Goal: Information Seeking & Learning: Learn about a topic

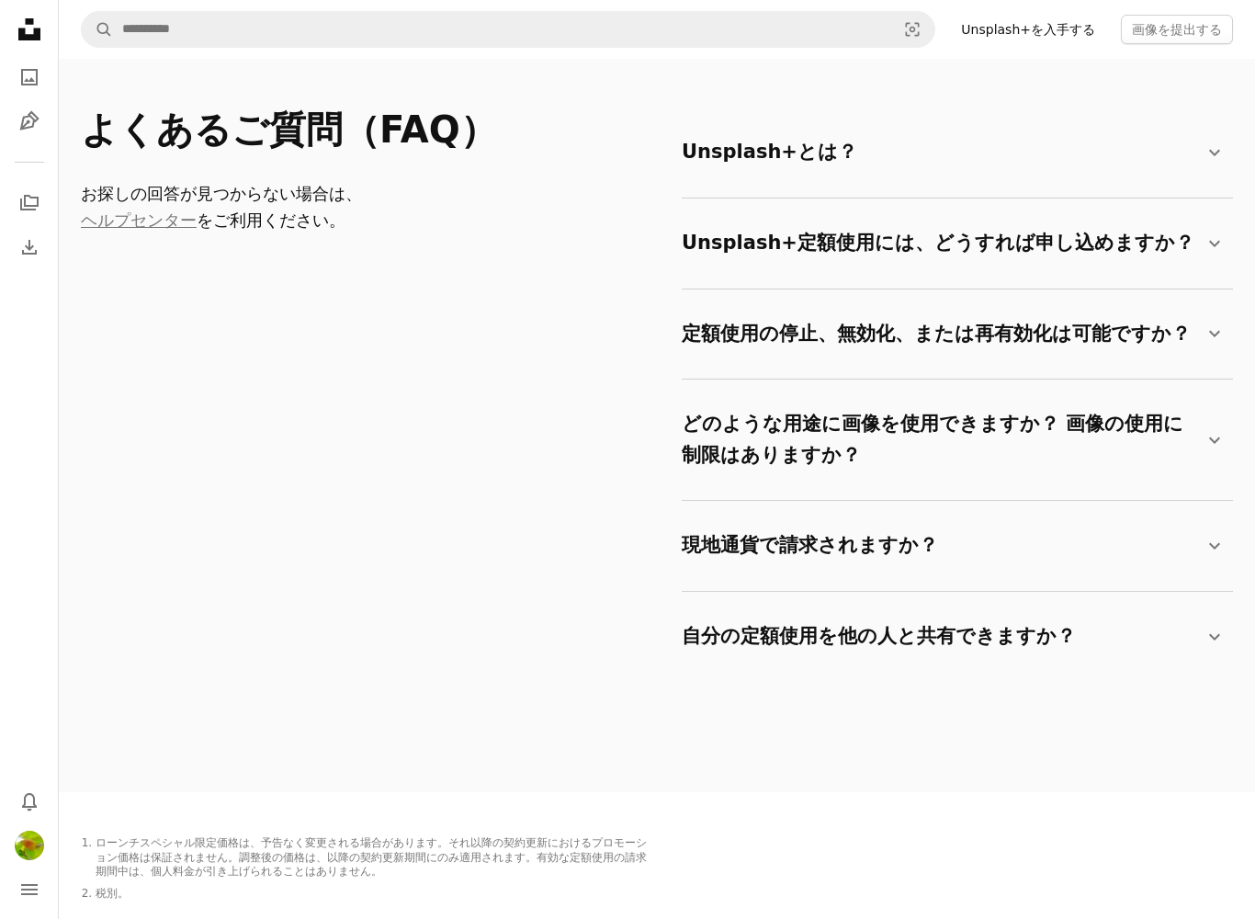
scroll to position [2837, 0]
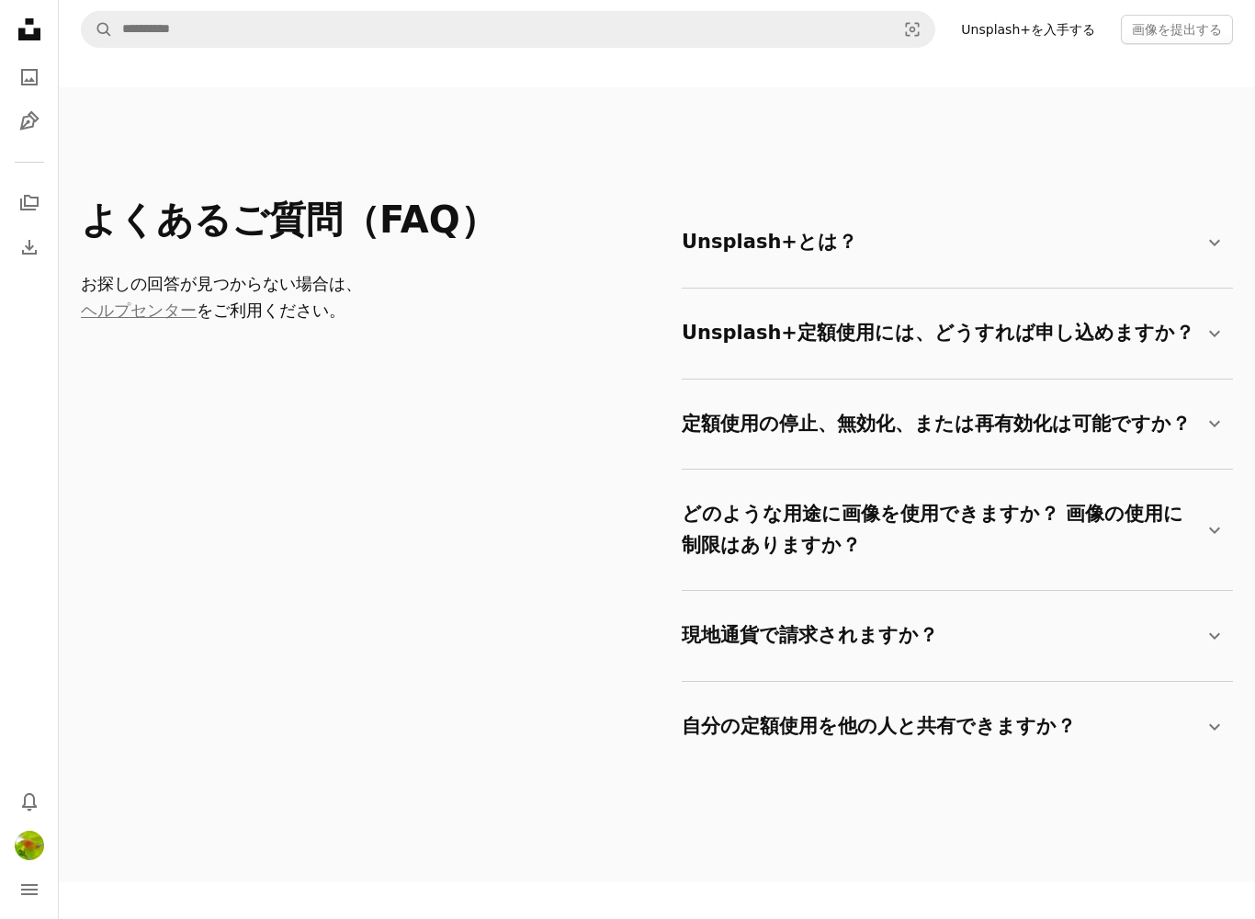
click at [1199, 233] on summary "Unsplash+とは？ Chevron down" at bounding box center [954, 243] width 544 height 61
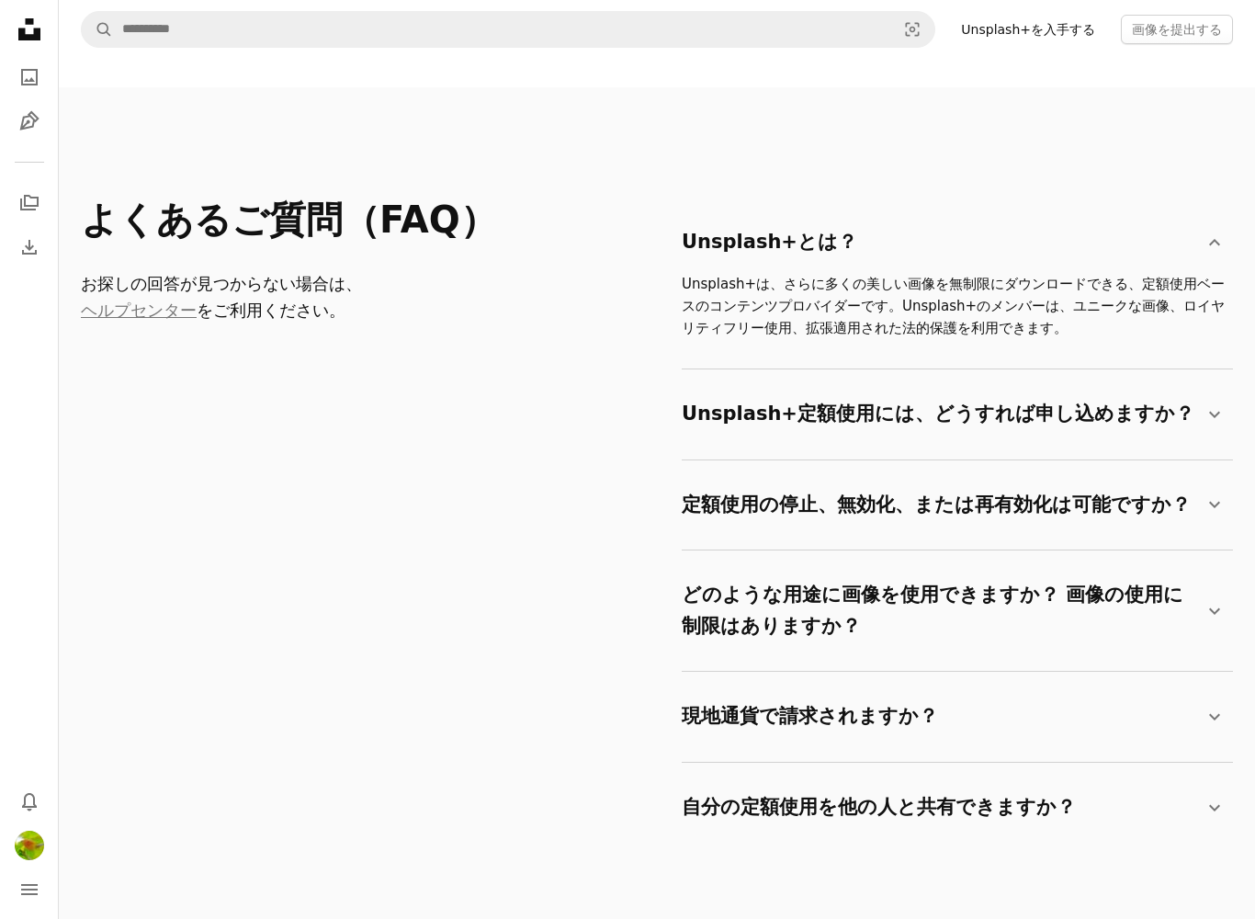
click at [1190, 407] on summary "Unsplash+定額使用には、どうすれば申し込めますか？ Chevron down" at bounding box center [954, 414] width 544 height 61
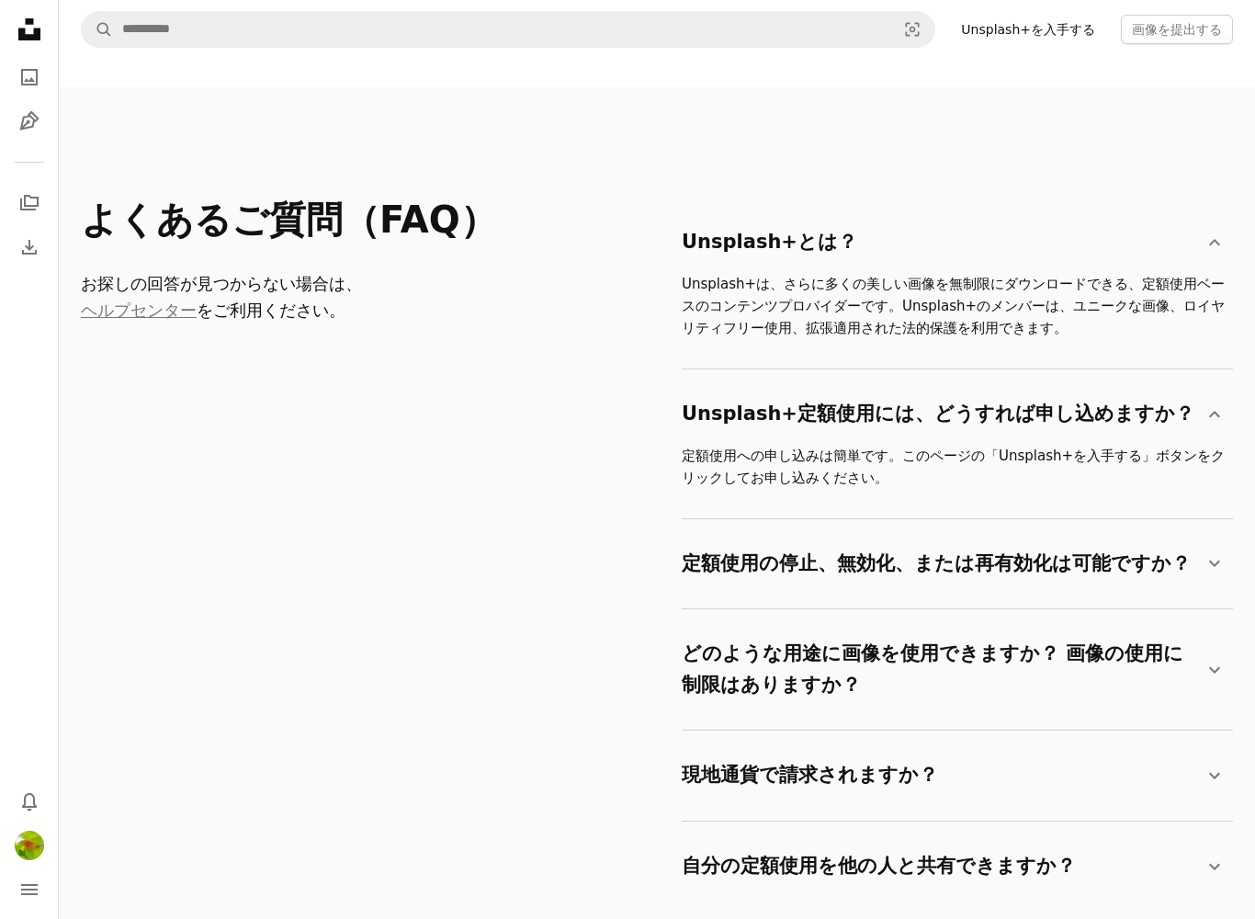
click at [1166, 568] on summary "定額使用の停止、無効化、または再有効化は可能ですか？ Chevron down" at bounding box center [954, 564] width 544 height 61
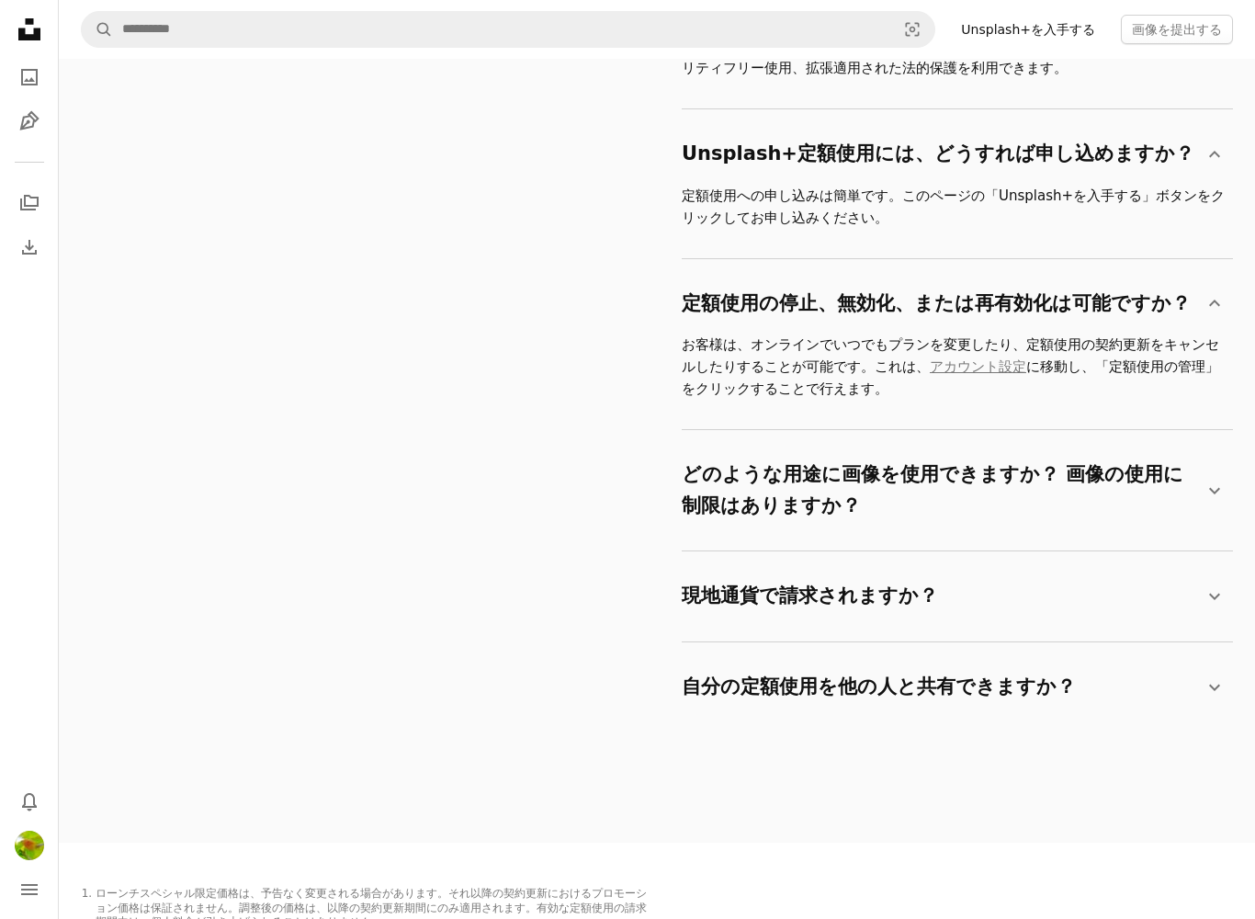
scroll to position [3217, 0]
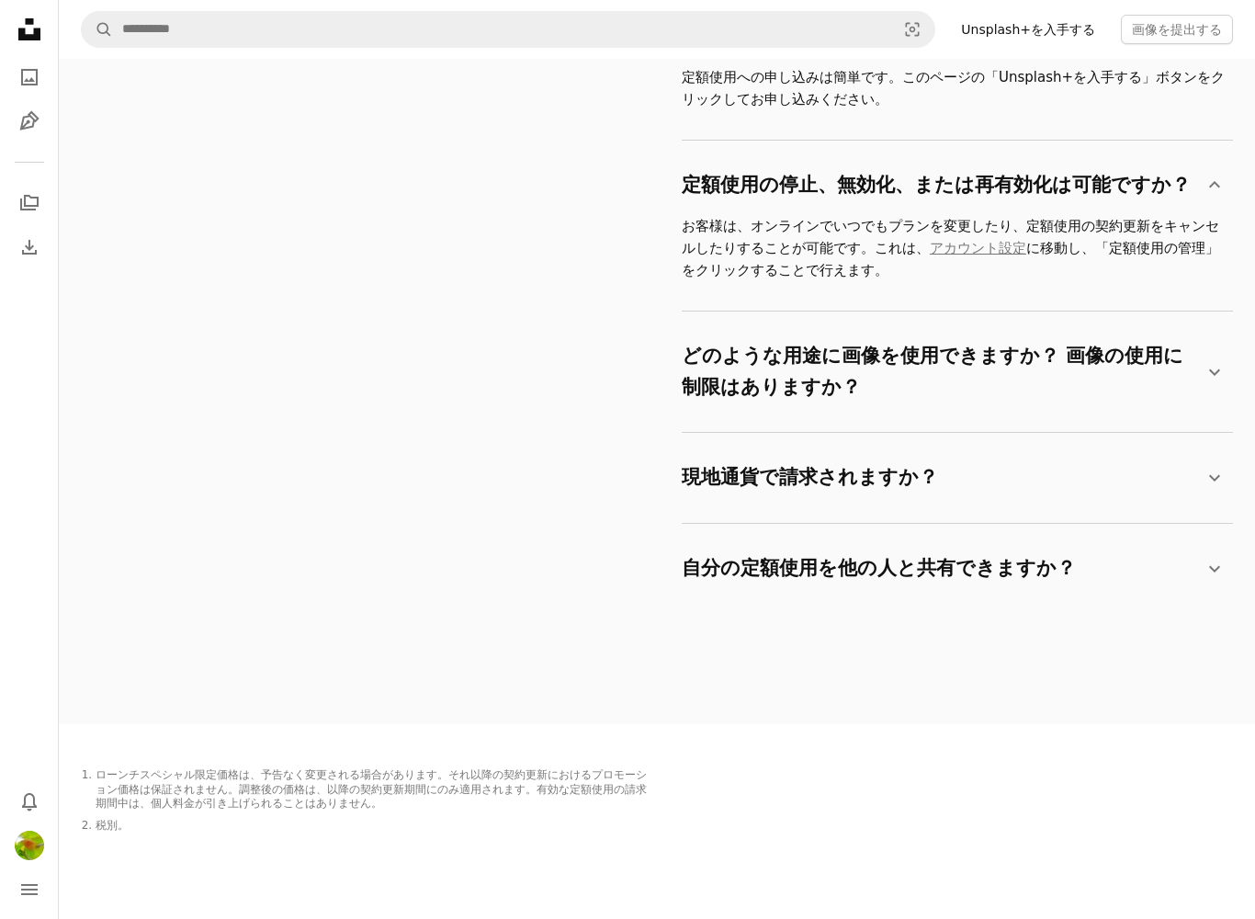
click at [1185, 355] on summary "どのような用途に画像を使用できますか？ 画像の使用に制限はありますか？ Chevron down" at bounding box center [954, 371] width 544 height 91
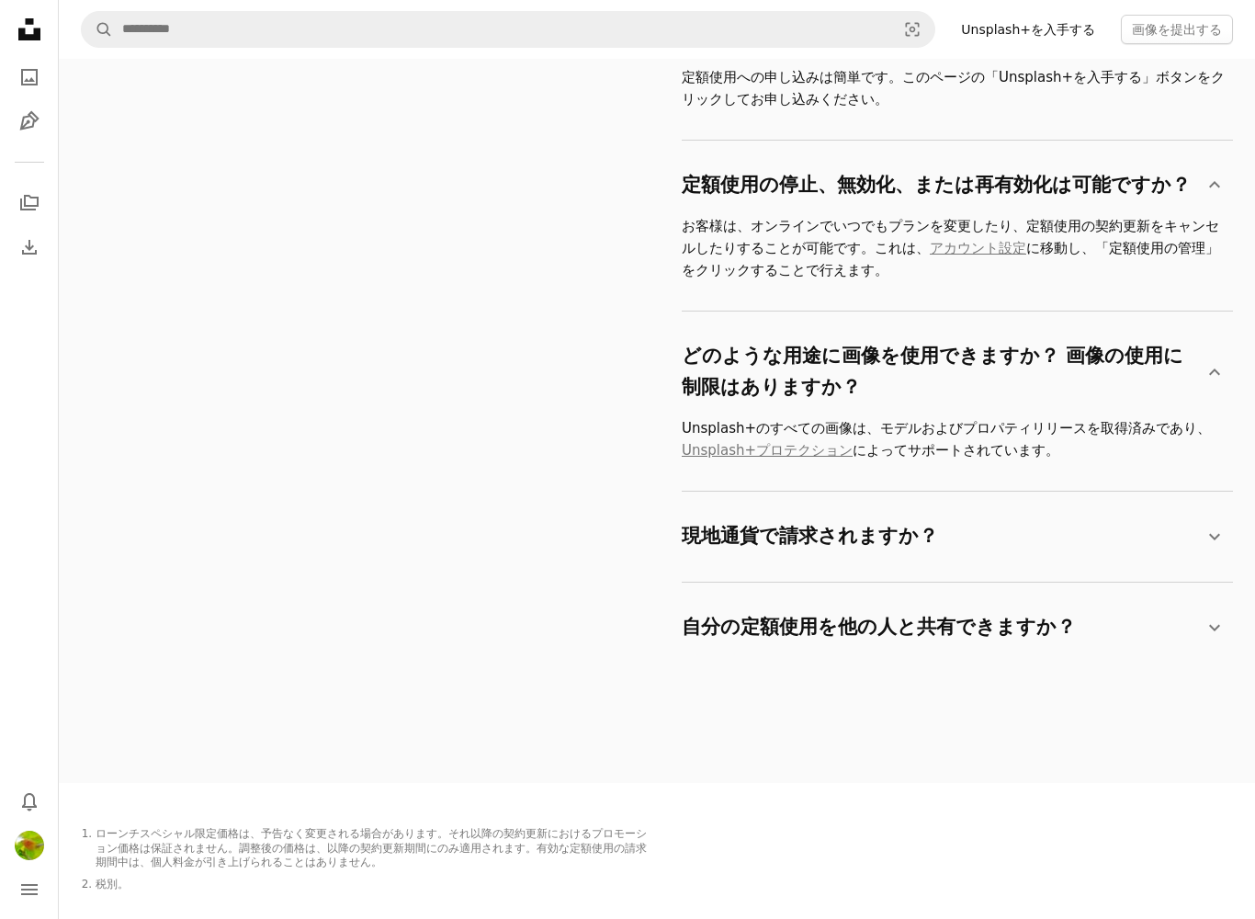
click at [1073, 515] on summary "現地通貨で請求されますか？ Chevron down" at bounding box center [954, 536] width 544 height 61
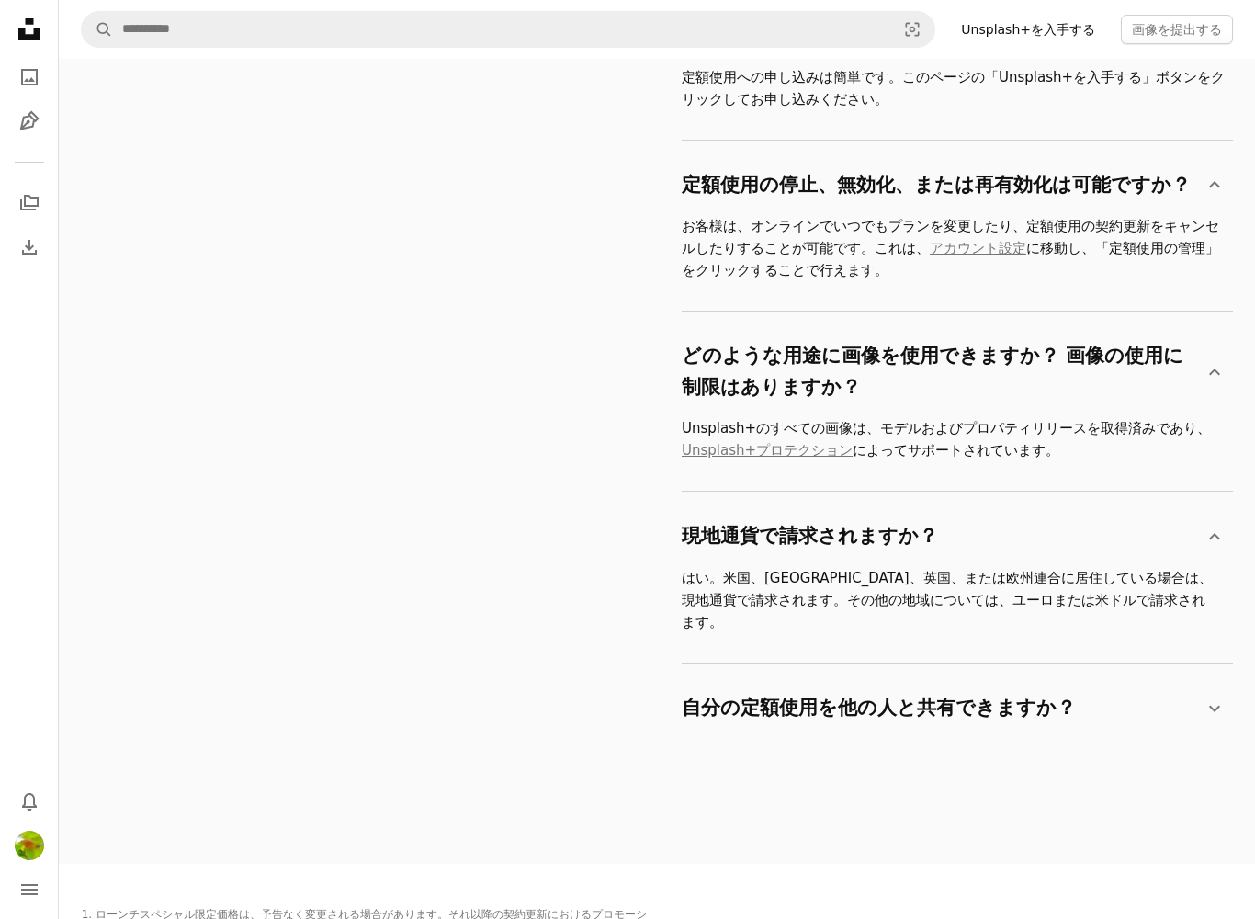
click at [1087, 678] on summary "自分の定額使用を他の人と共有できますか？ Chevron down" at bounding box center [954, 708] width 544 height 61
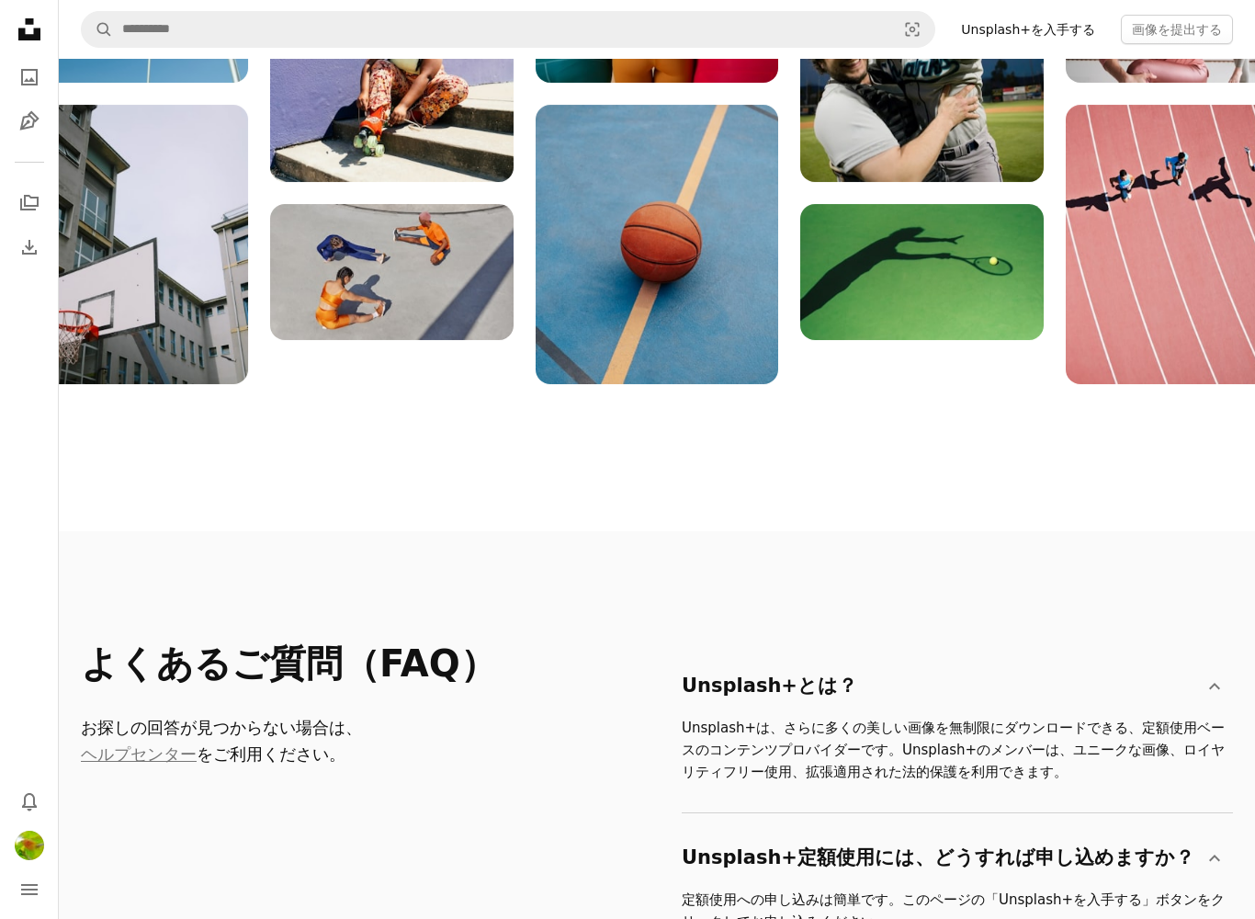
scroll to position [2378, 0]
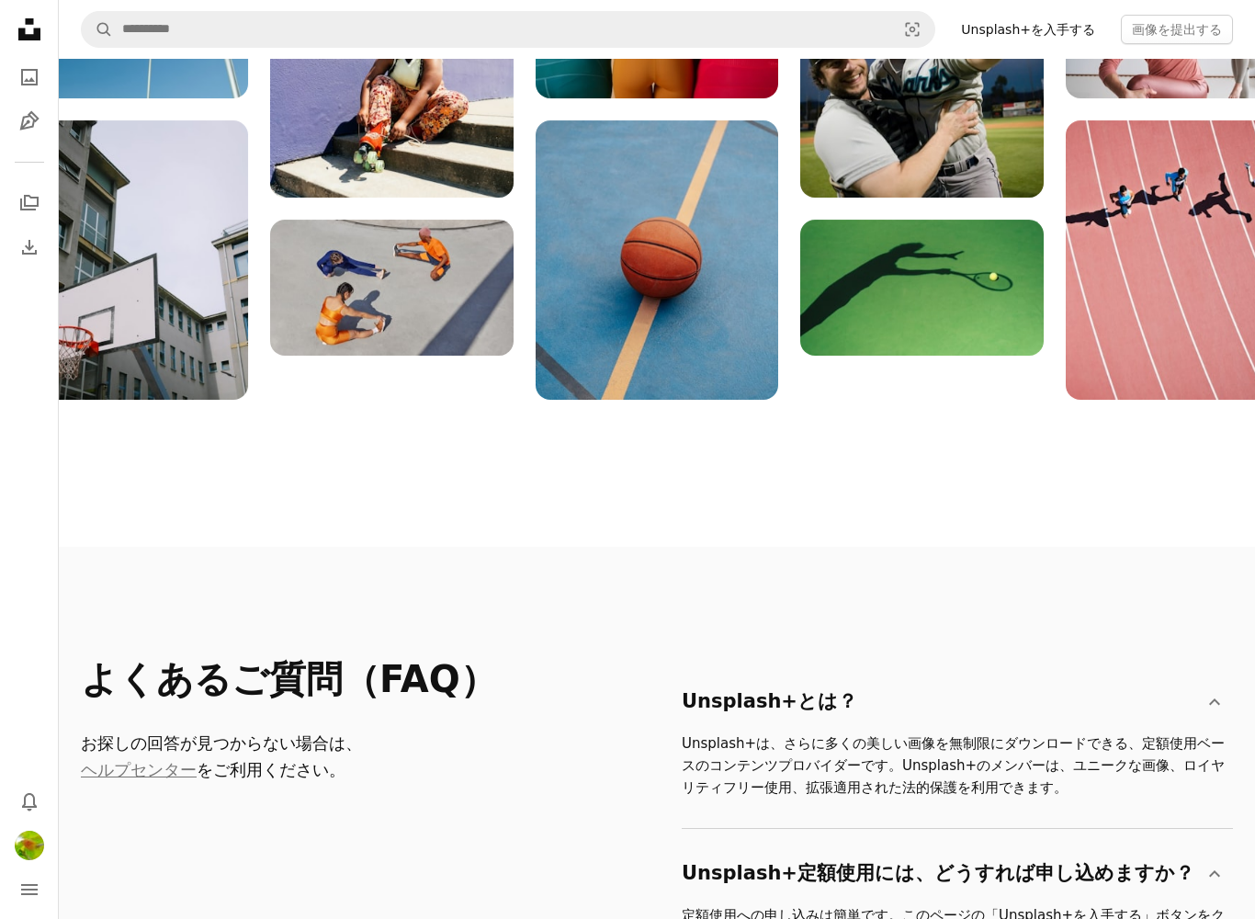
click at [1216, 32] on button "画像を提出する" at bounding box center [1177, 29] width 112 height 29
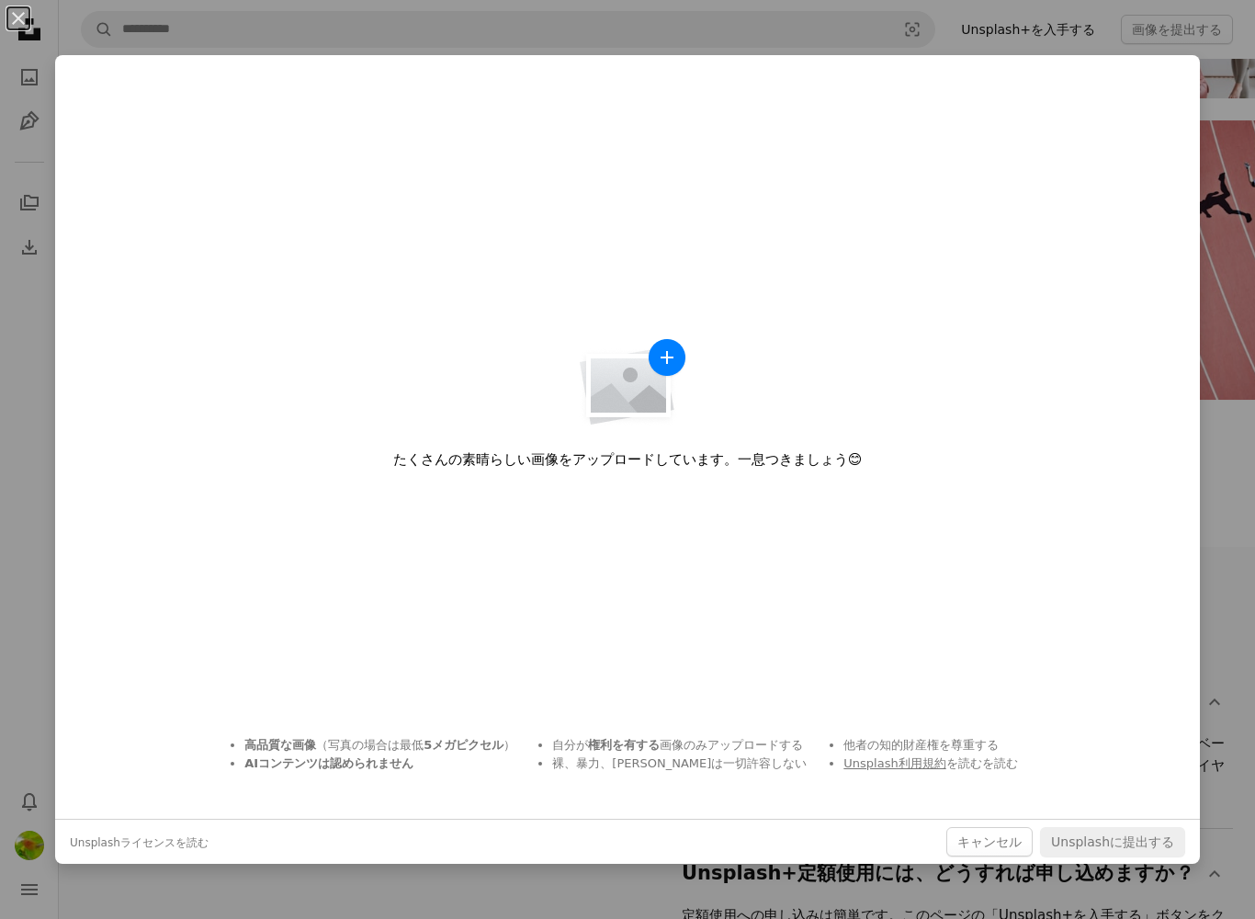
click at [886, 765] on link "Unsplash利用規約" at bounding box center [895, 763] width 102 height 14
